Goal: Information Seeking & Learning: Learn about a topic

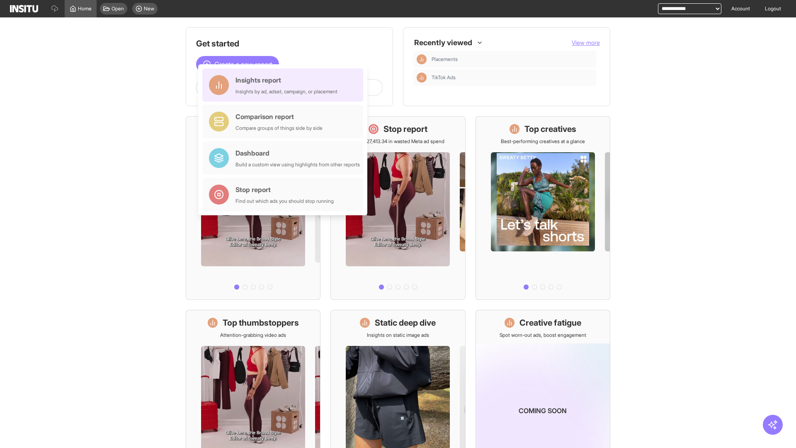
click at [285, 85] on div "Insights report Insights by ad, adset, campaign, or placement" at bounding box center [287, 85] width 102 height 20
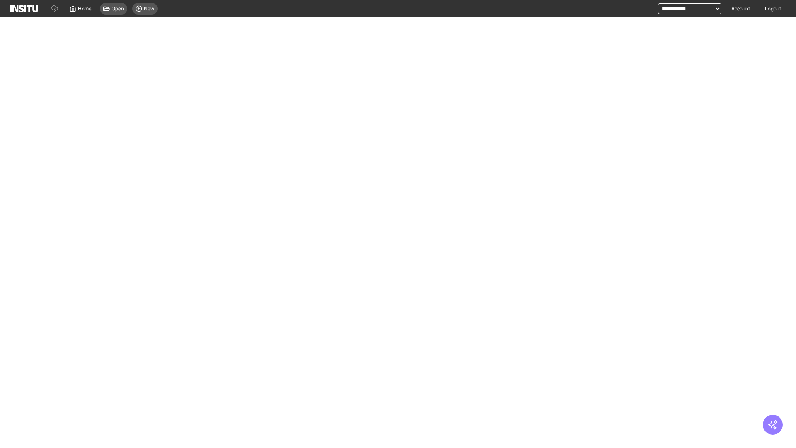
select select "**"
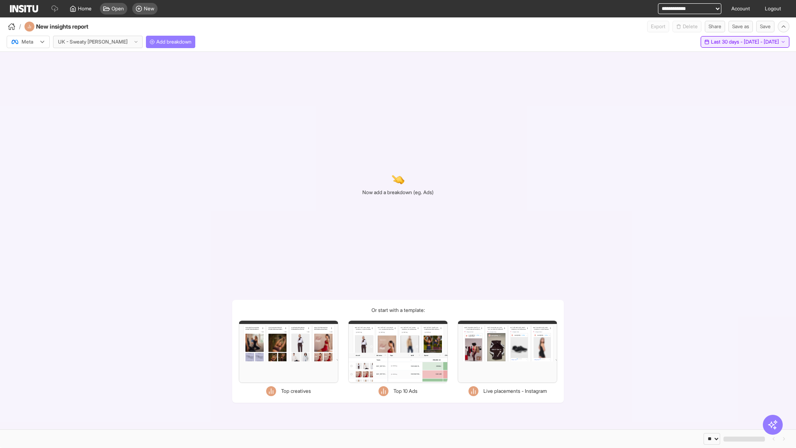
click at [728, 42] on span "Last 30 days - [DATE] - [DATE]" at bounding box center [745, 42] width 68 height 7
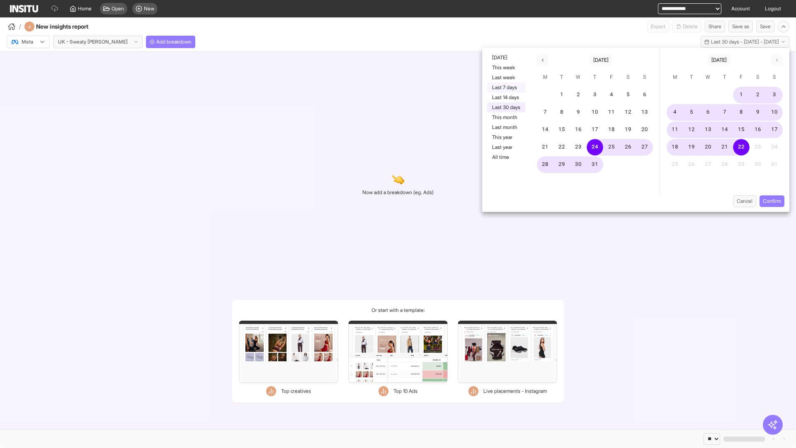
click at [506, 88] on button "Last 7 days" at bounding box center [506, 88] width 38 height 10
